Goal: Information Seeking & Learning: Learn about a topic

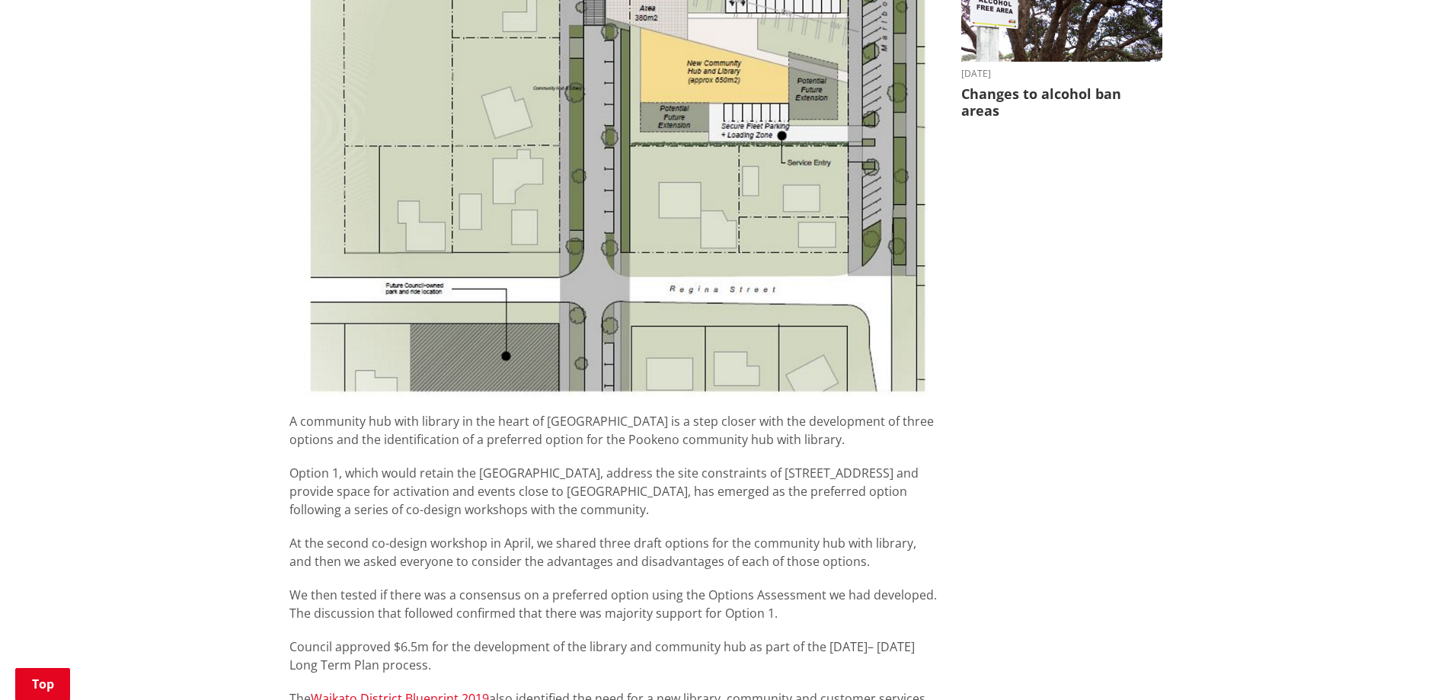
scroll to position [1066, 0]
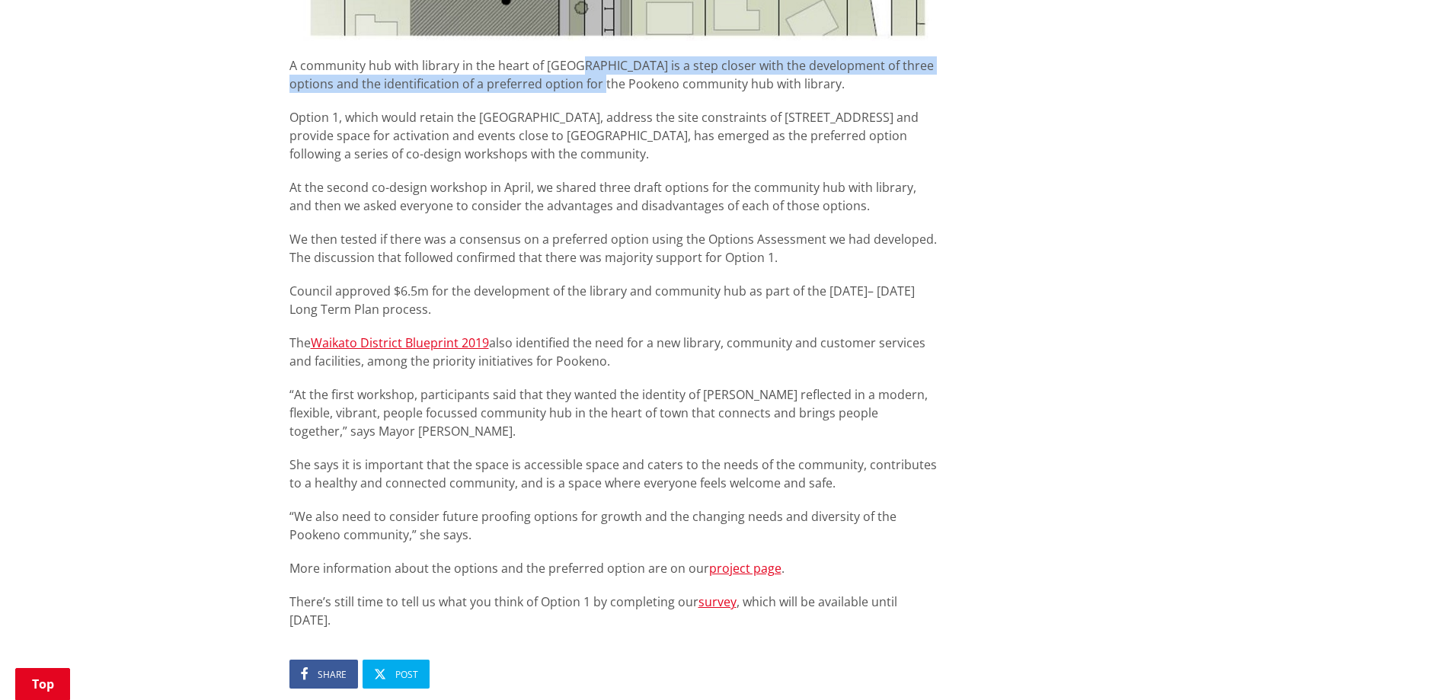
drag, startPoint x: 577, startPoint y: 54, endPoint x: 592, endPoint y: 89, distance: 37.9
click at [592, 89] on article "Preferred option for [GEOGRAPHIC_DATA] community hub with library [DATE] Share …" at bounding box center [613, 12] width 649 height 1721
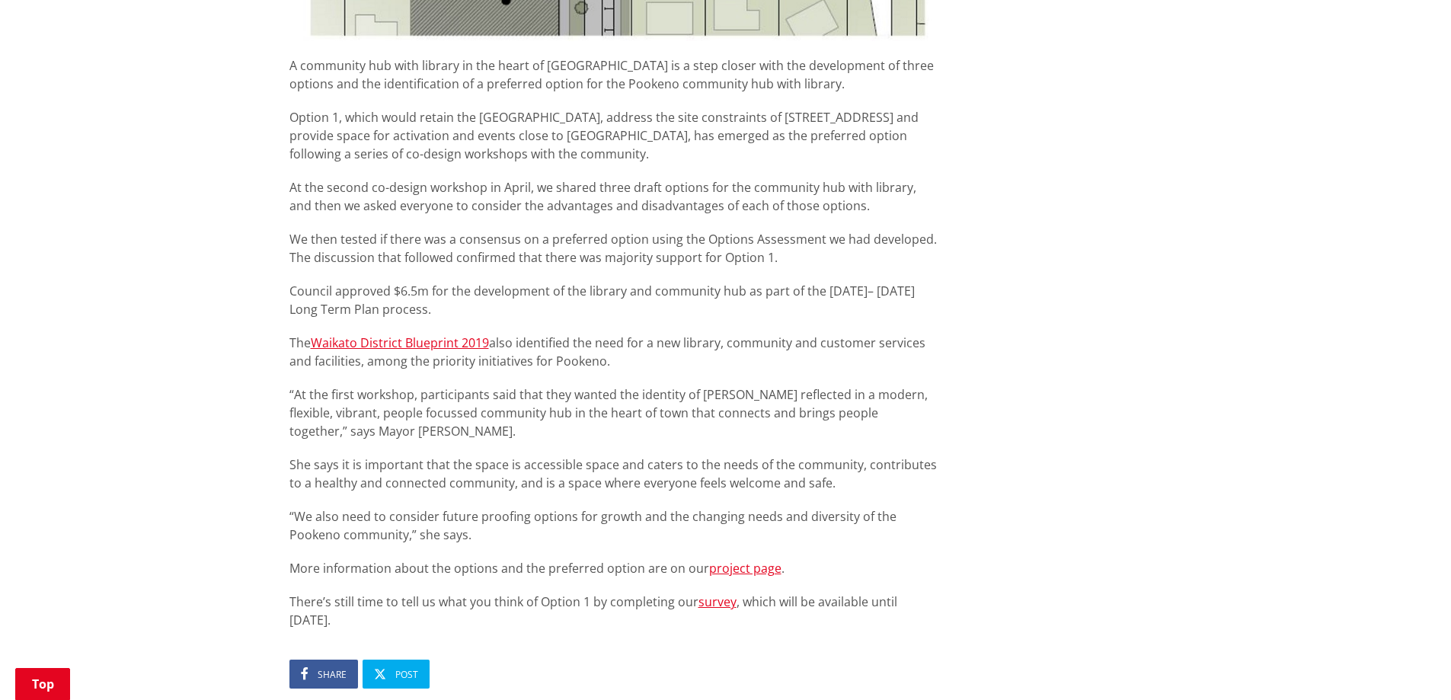
click at [558, 114] on p "Option 1, which would retain the [GEOGRAPHIC_DATA], address the site constraint…" at bounding box center [613, 135] width 649 height 55
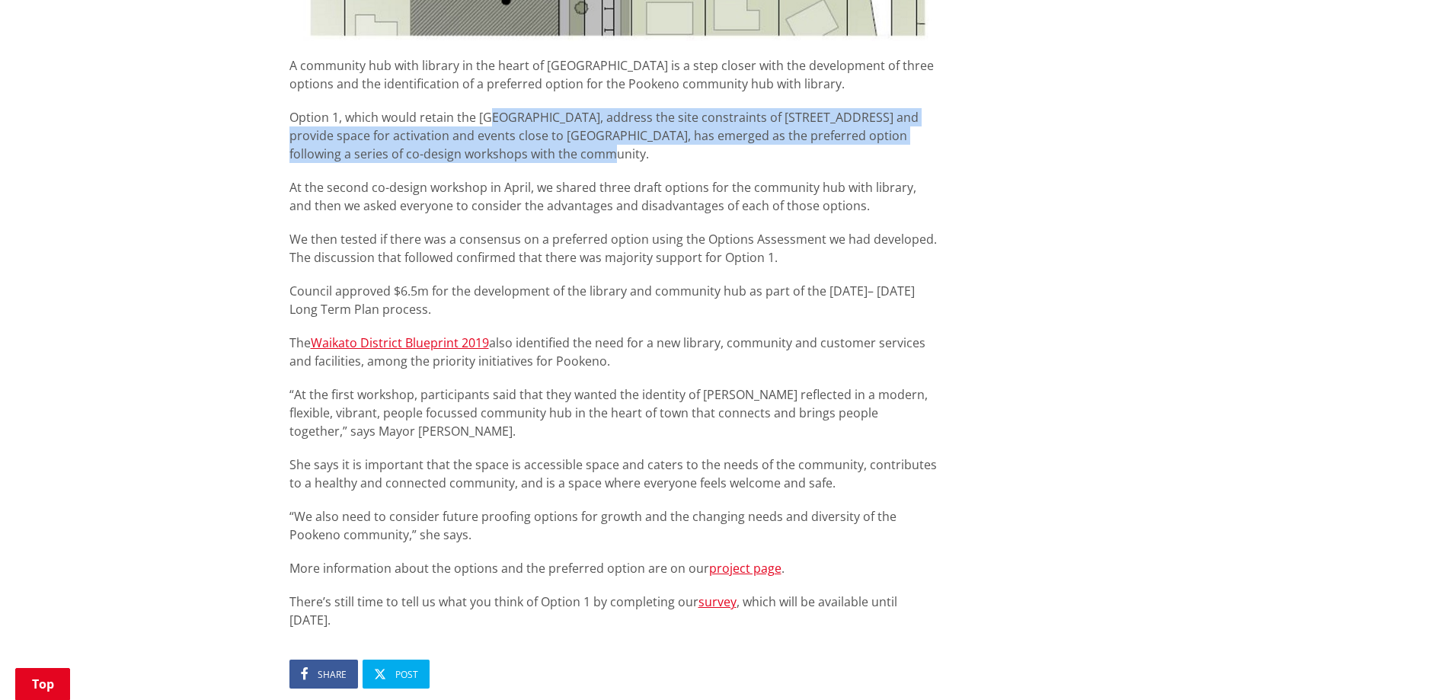
drag, startPoint x: 500, startPoint y: 116, endPoint x: 575, endPoint y: 158, distance: 86.3
click at [575, 158] on p "Option 1, which would retain the [GEOGRAPHIC_DATA], address the site constraint…" at bounding box center [613, 135] width 649 height 55
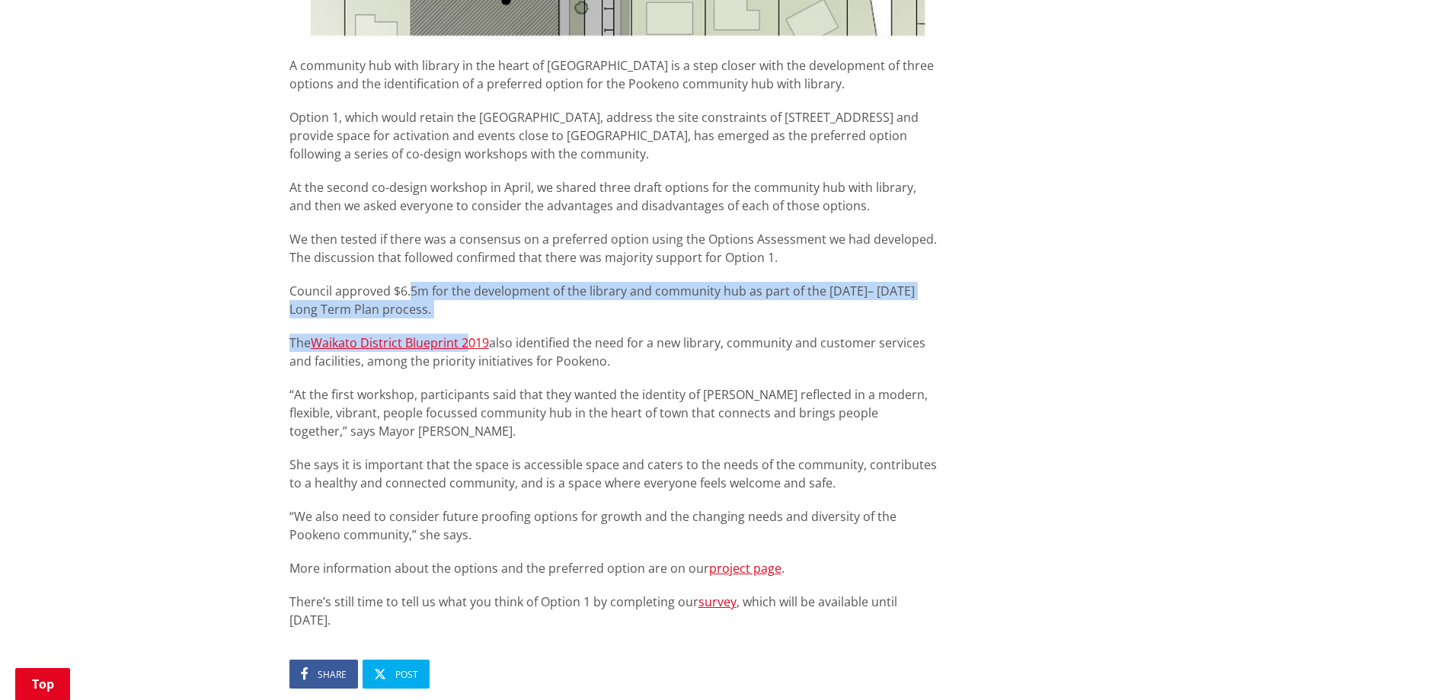
drag, startPoint x: 414, startPoint y: 268, endPoint x: 472, endPoint y: 321, distance: 78.1
click at [472, 321] on div "A community hub with library in the heart of [GEOGRAPHIC_DATA] is a step closer…" at bounding box center [613, 342] width 649 height 573
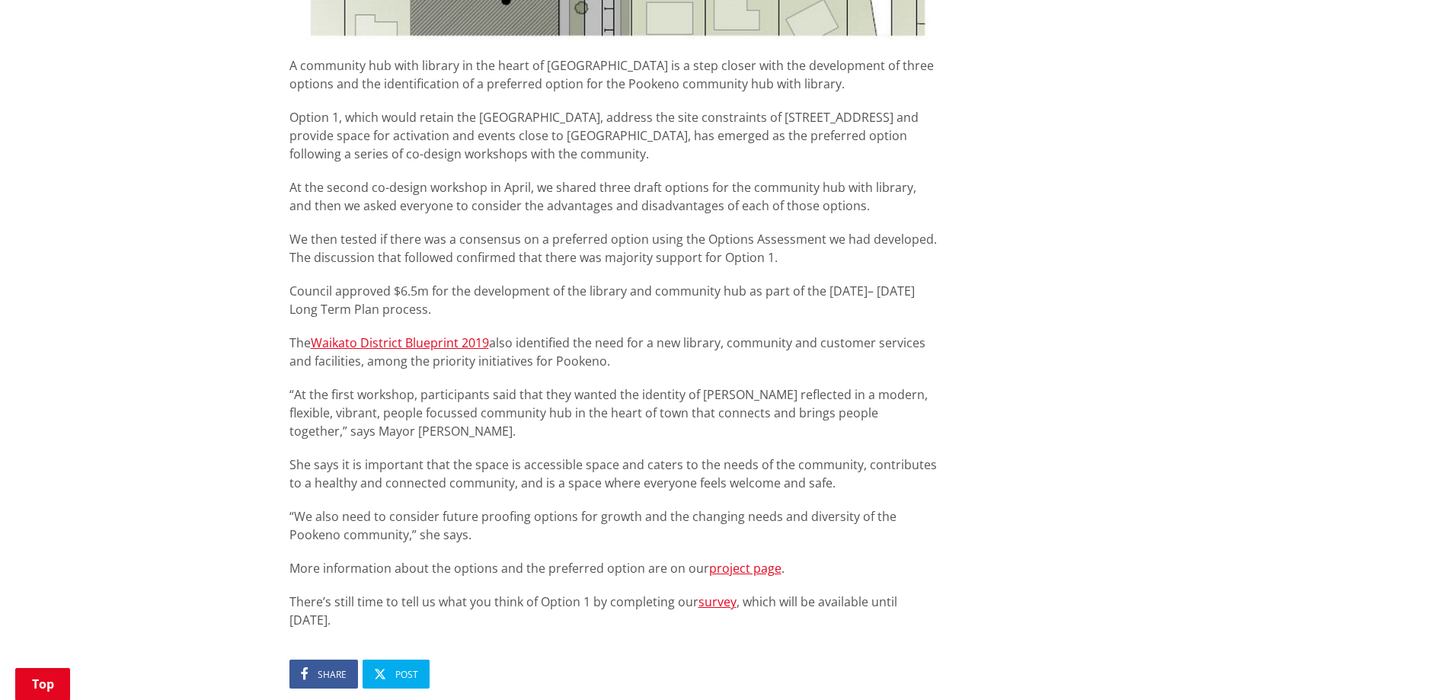
click at [551, 320] on div "A community hub with library in the heart of [GEOGRAPHIC_DATA] is a step closer…" at bounding box center [613, 342] width 649 height 573
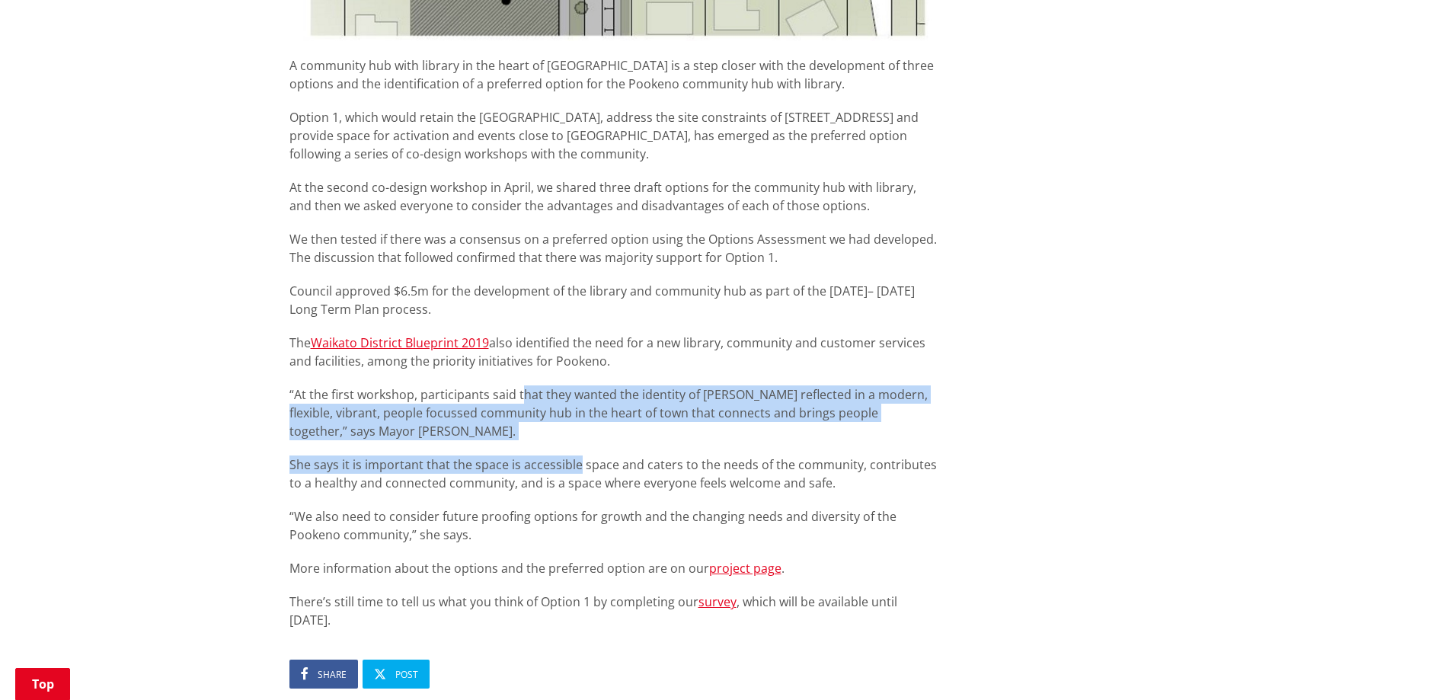
drag, startPoint x: 523, startPoint y: 372, endPoint x: 577, endPoint y: 448, distance: 93.2
click at [577, 448] on div "A community hub with library in the heart of [GEOGRAPHIC_DATA] is a step closer…" at bounding box center [613, 342] width 649 height 573
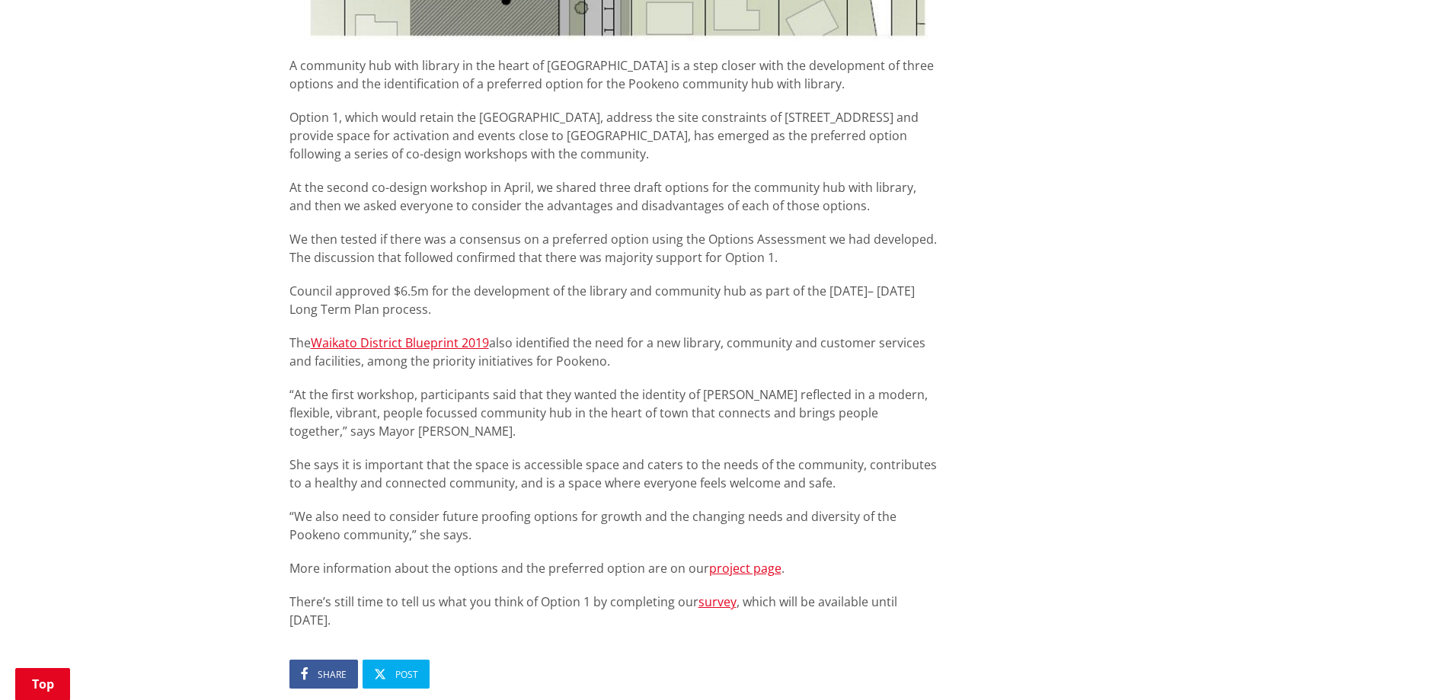
click at [575, 538] on p "“We also need to consider future proofing options for growth and the changing n…" at bounding box center [613, 525] width 649 height 37
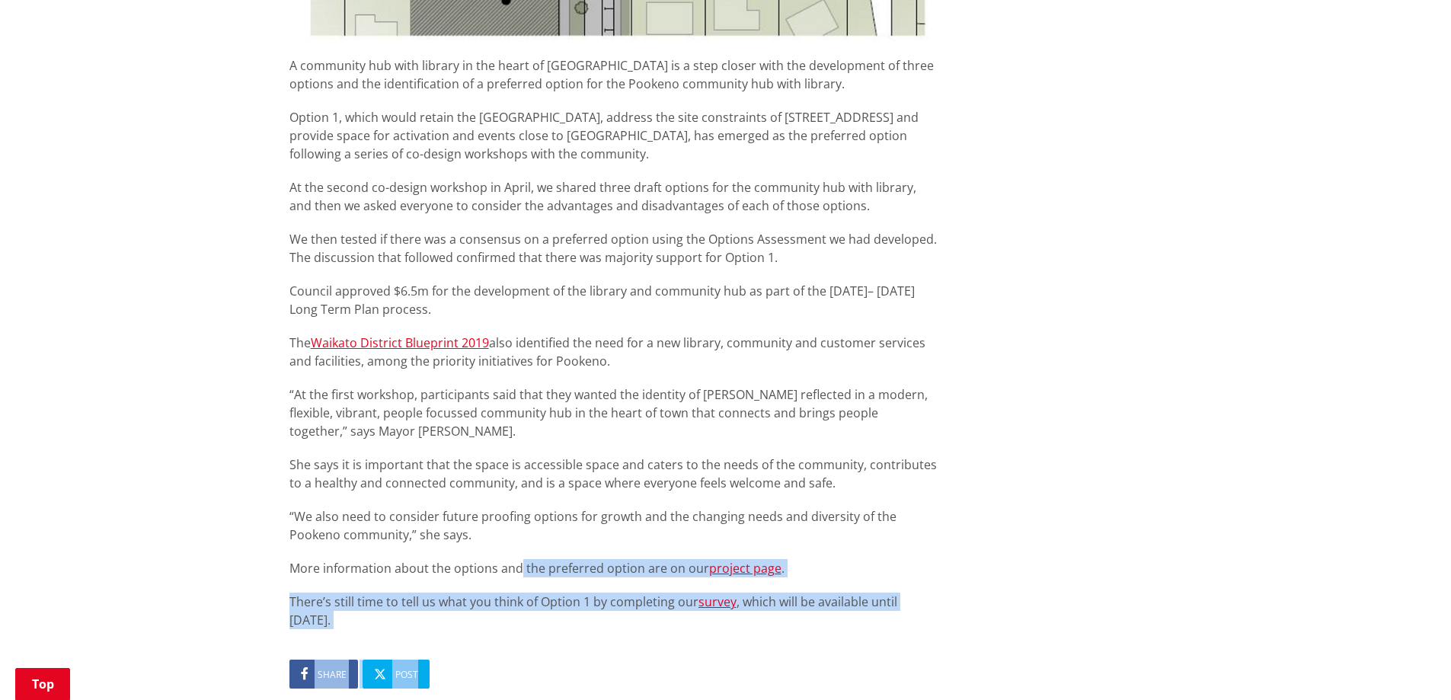
drag, startPoint x: 523, startPoint y: 553, endPoint x: 587, endPoint y: 613, distance: 88.4
click at [587, 613] on article "Preferred option for [GEOGRAPHIC_DATA] community hub with library [DATE] Share …" at bounding box center [613, 12] width 649 height 1721
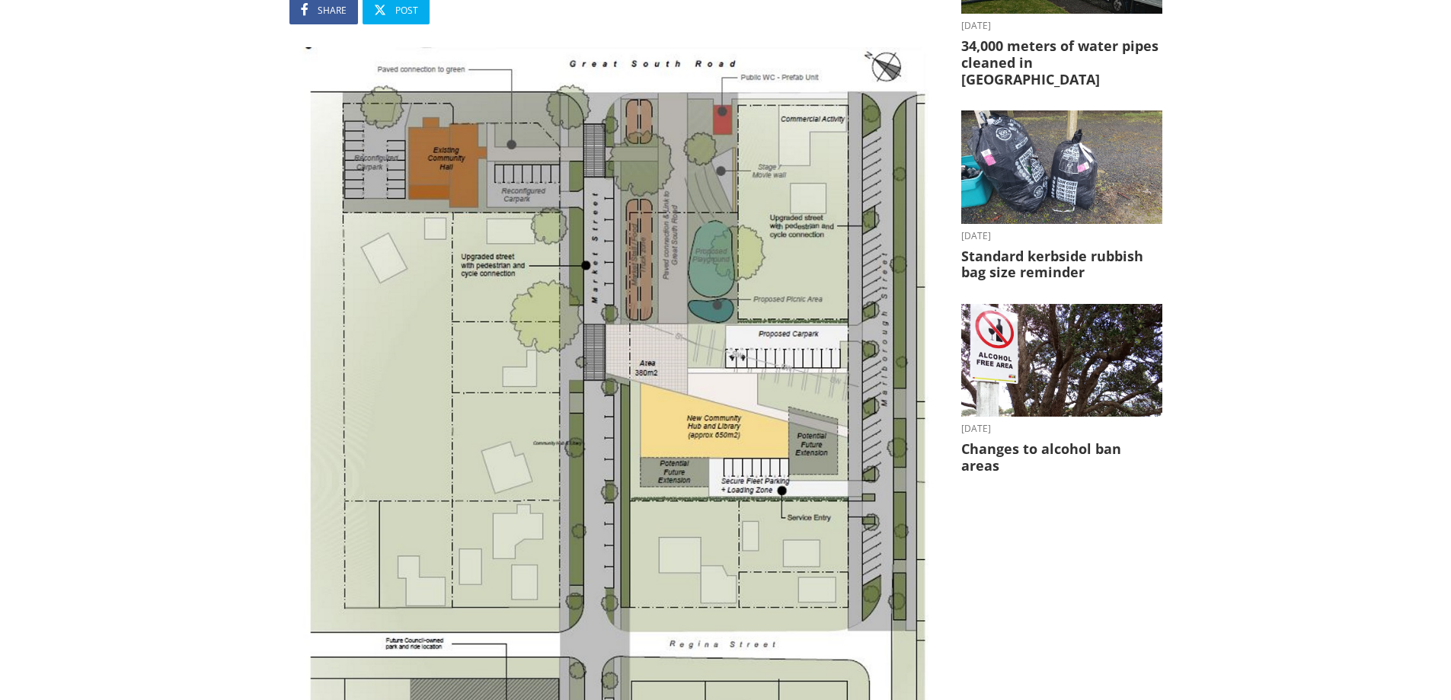
scroll to position [0, 0]
